Goal: Task Accomplishment & Management: Use online tool/utility

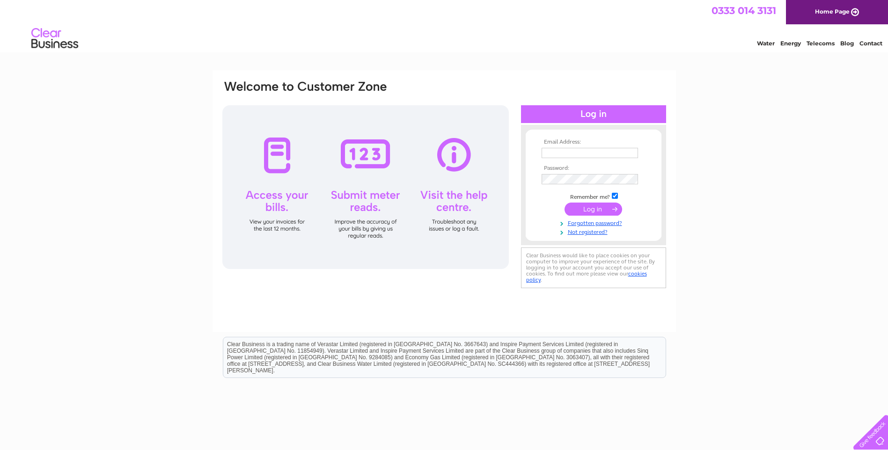
click at [574, 154] on input "text" at bounding box center [590, 153] width 96 height 10
type input "[PERSON_NAME][EMAIL_ADDRESS][DOMAIN_NAME]"
click at [565, 204] on input "submit" at bounding box center [594, 210] width 58 height 13
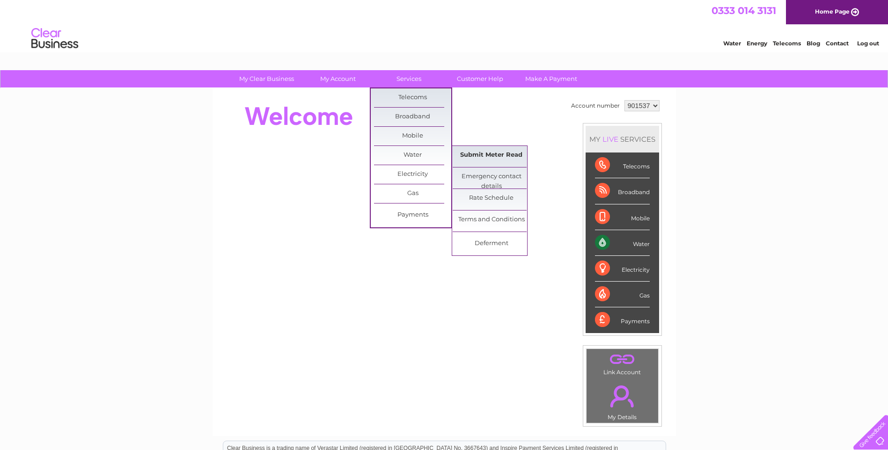
click at [488, 153] on link "Submit Meter Read" at bounding box center [491, 155] width 77 height 19
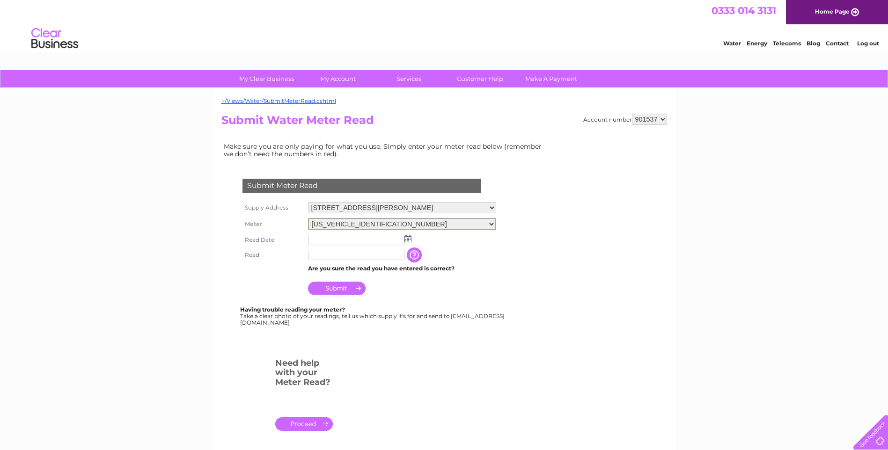
click at [496, 222] on select "[US_VEHICLE_IDENTIFICATION_NUMBER] [US_VEHICLE_IDENTIFICATION_NUMBER]" at bounding box center [402, 224] width 188 height 12
select select "382206"
click at [308, 218] on select "06ELSTER12M042606 06ELSTER16M120904" at bounding box center [402, 224] width 188 height 12
click at [409, 237] on img at bounding box center [407, 237] width 7 height 7
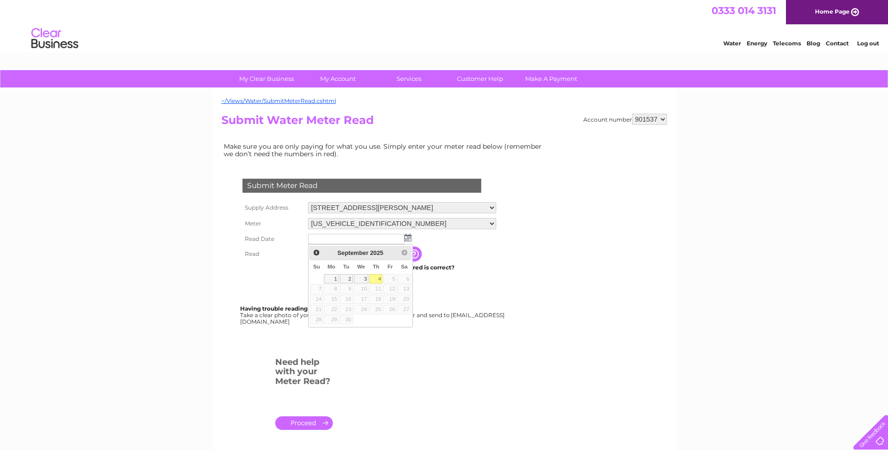
click at [377, 279] on link "4" at bounding box center [375, 278] width 13 height 9
type input "2025/09/04"
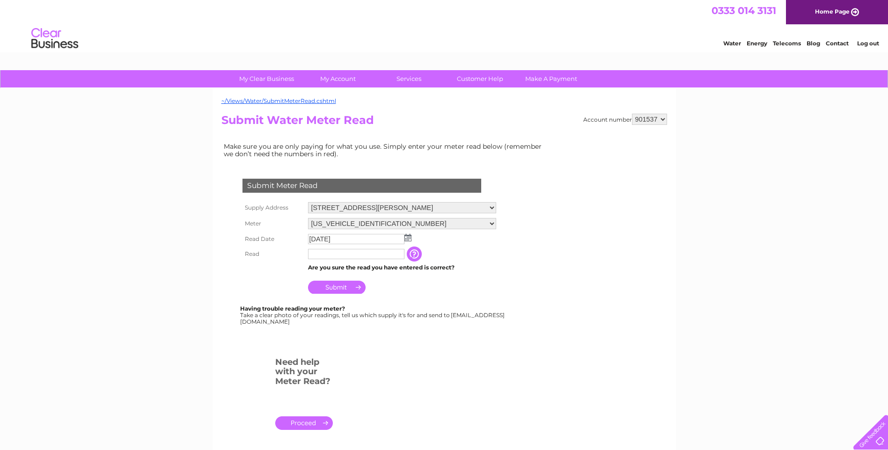
click at [347, 257] on input "text" at bounding box center [356, 254] width 96 height 10
type input "86114"
click at [343, 287] on input "Submit" at bounding box center [337, 288] width 58 height 13
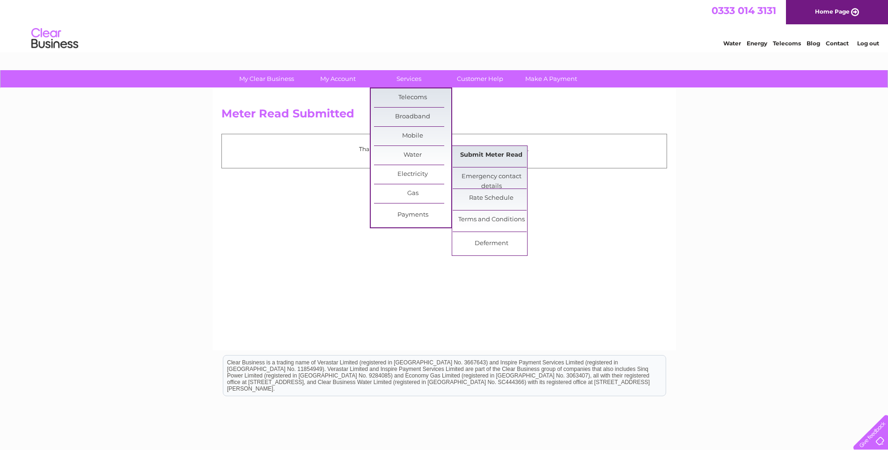
click at [477, 156] on link "Submit Meter Read" at bounding box center [491, 155] width 77 height 19
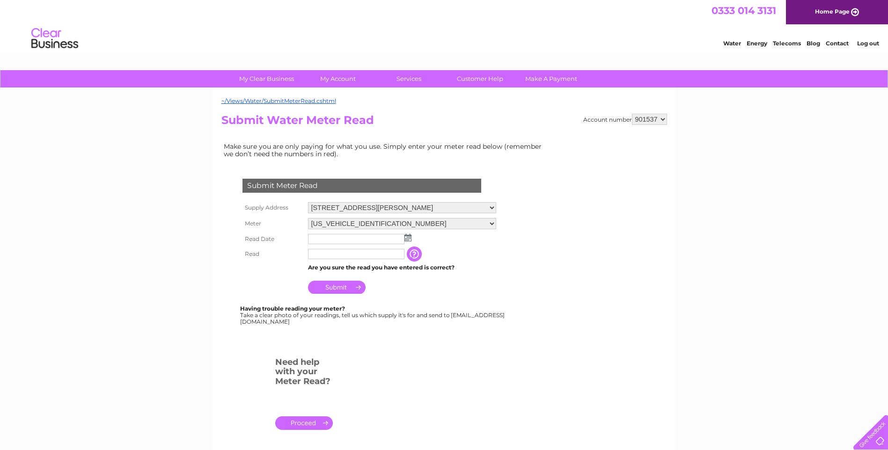
click at [406, 238] on img at bounding box center [407, 237] width 7 height 7
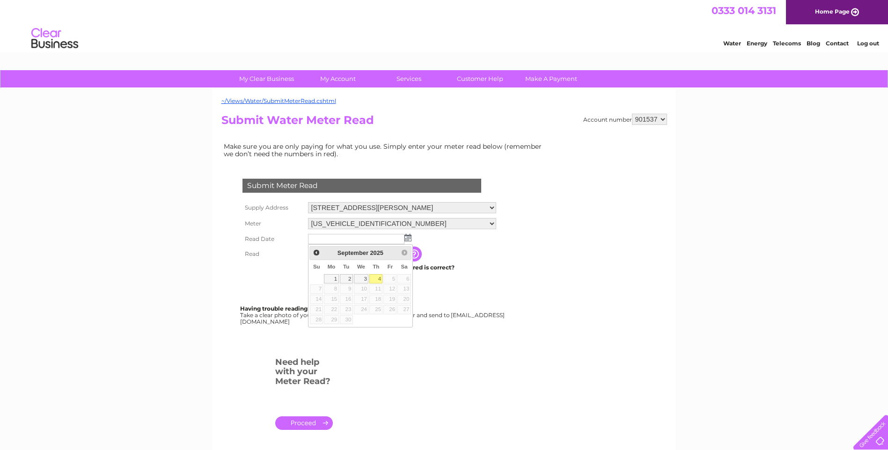
click at [380, 279] on link "4" at bounding box center [375, 278] width 13 height 9
type input "2025/09/04"
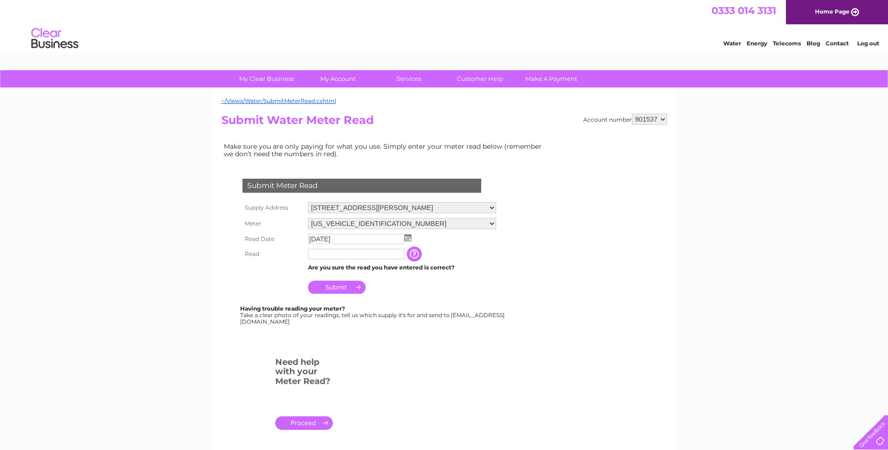
click at [365, 257] on input "text" at bounding box center [356, 254] width 96 height 10
type input "91074"
click at [340, 286] on input "Submit" at bounding box center [337, 288] width 58 height 13
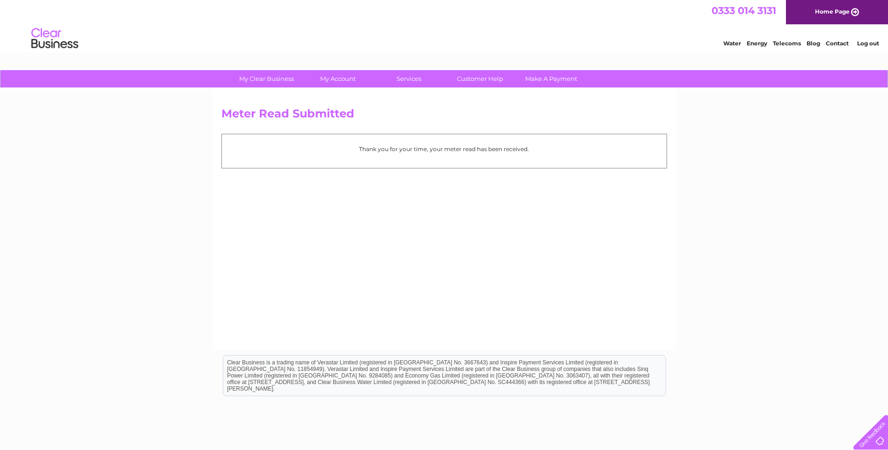
drag, startPoint x: 874, startPoint y: 44, endPoint x: 820, endPoint y: 63, distance: 57.6
click at [874, 44] on link "Log out" at bounding box center [868, 43] width 22 height 7
